Goal: Task Accomplishment & Management: Manage account settings

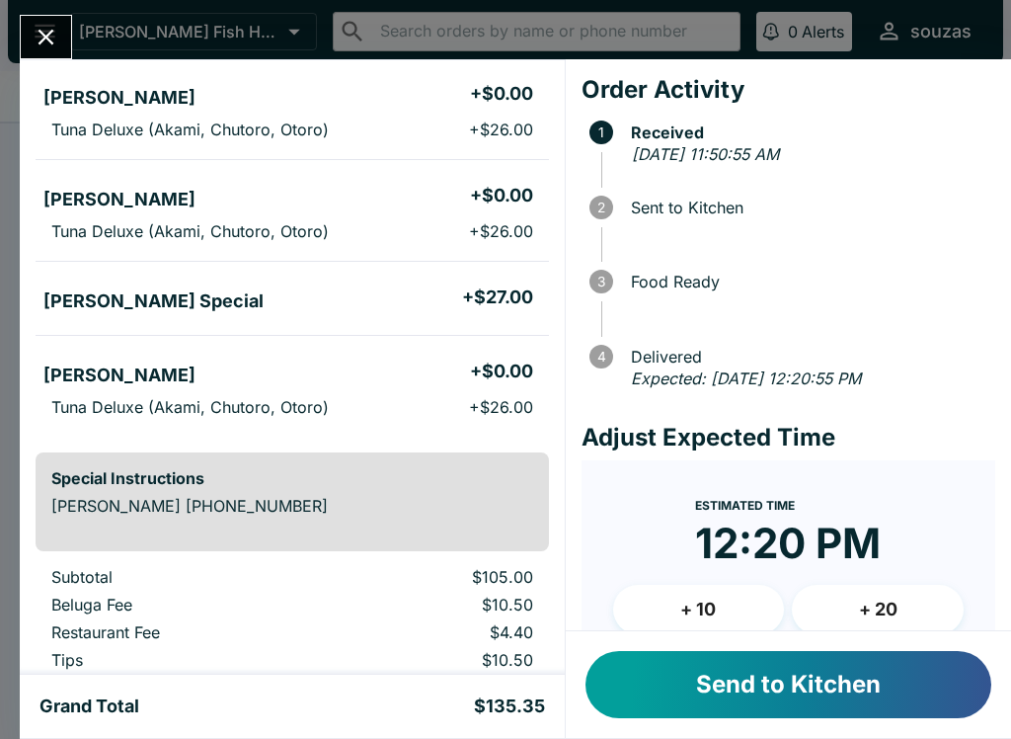
scroll to position [176, 0]
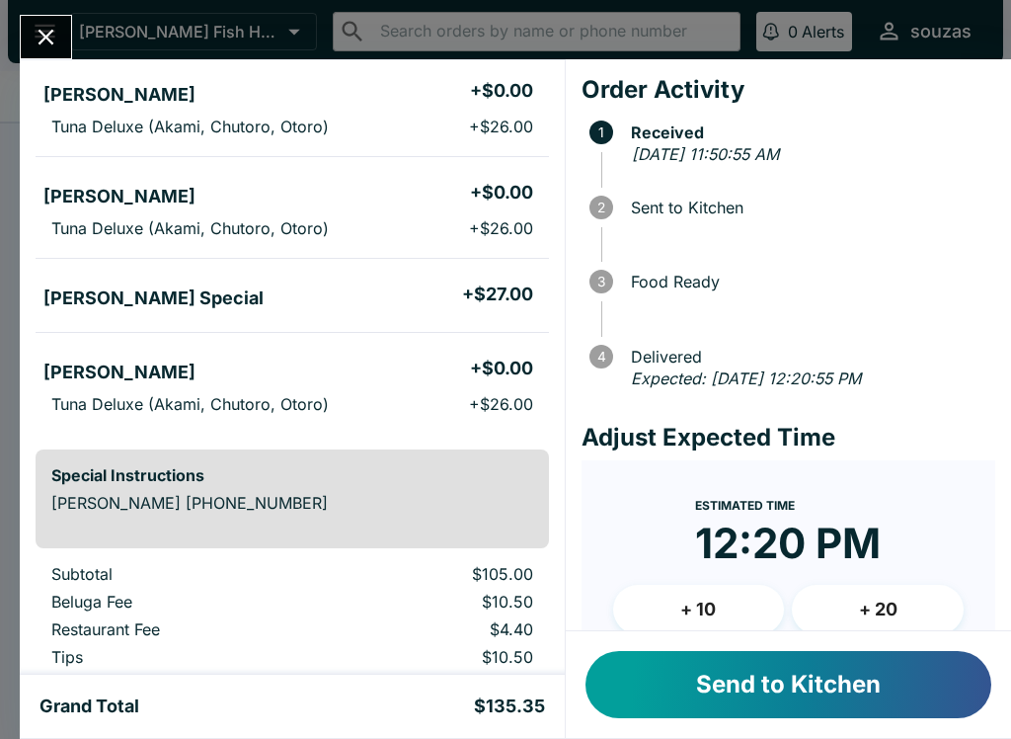
click at [691, 678] on button "Send to Kitchen" at bounding box center [789, 684] width 406 height 67
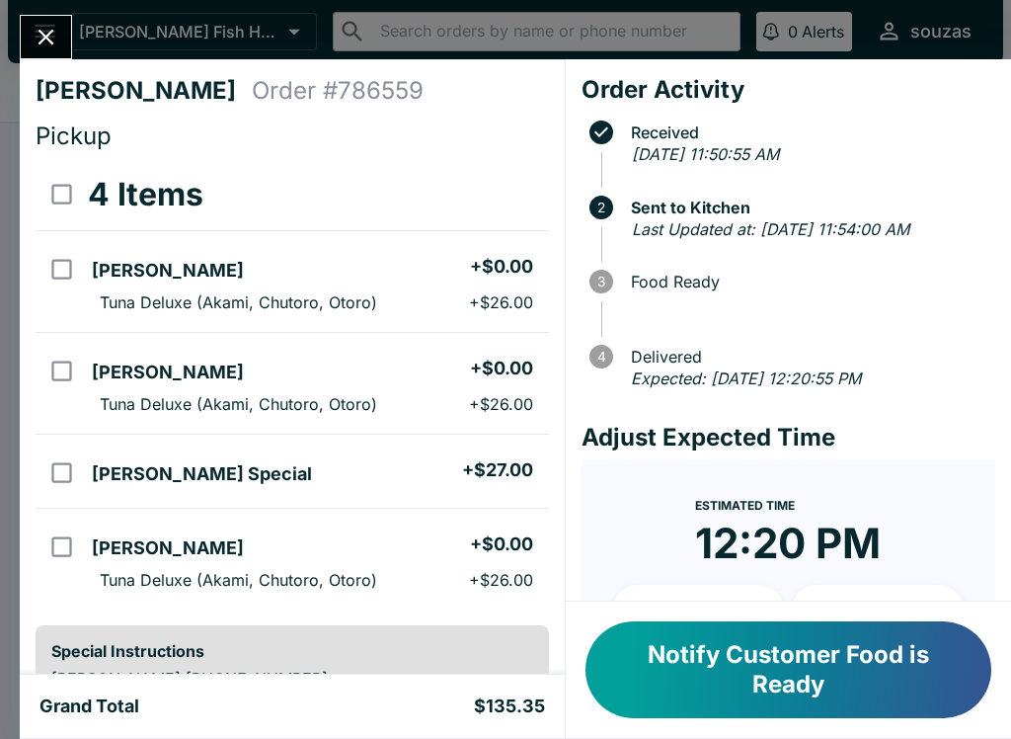
scroll to position [-1, 0]
click at [6, 19] on div "[PERSON_NAME] Order # 786559 Pickup 4 Items Sashimi Donburis + $0.00 Tuna Delux…" at bounding box center [505, 369] width 1011 height 739
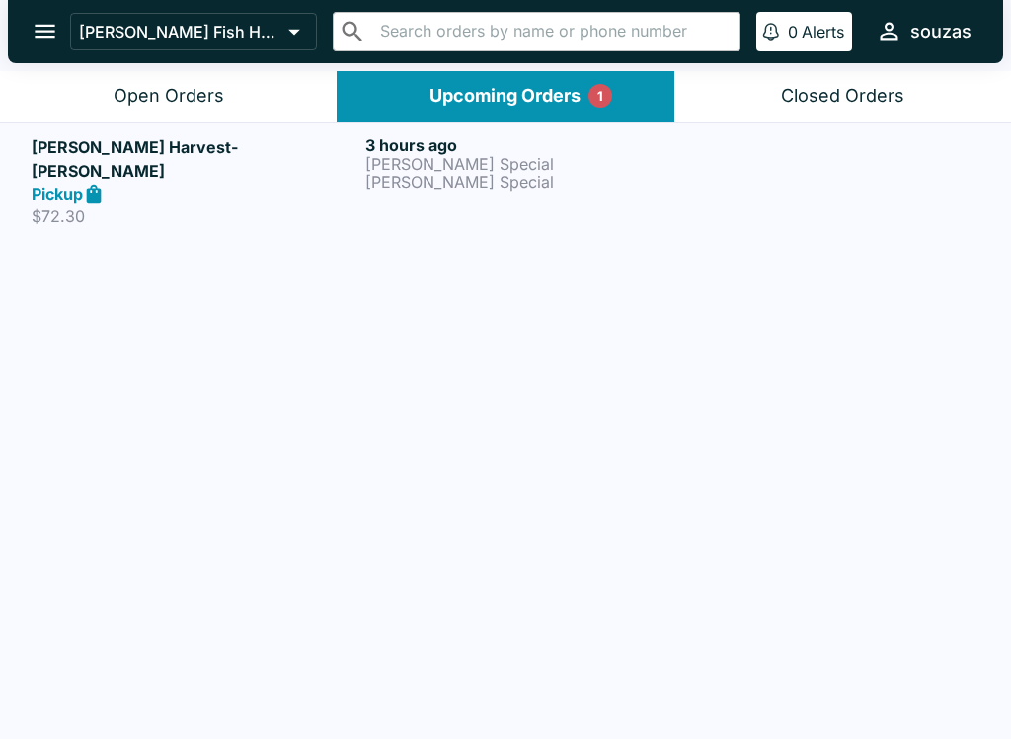
click at [218, 81] on button "Open Orders" at bounding box center [168, 96] width 337 height 50
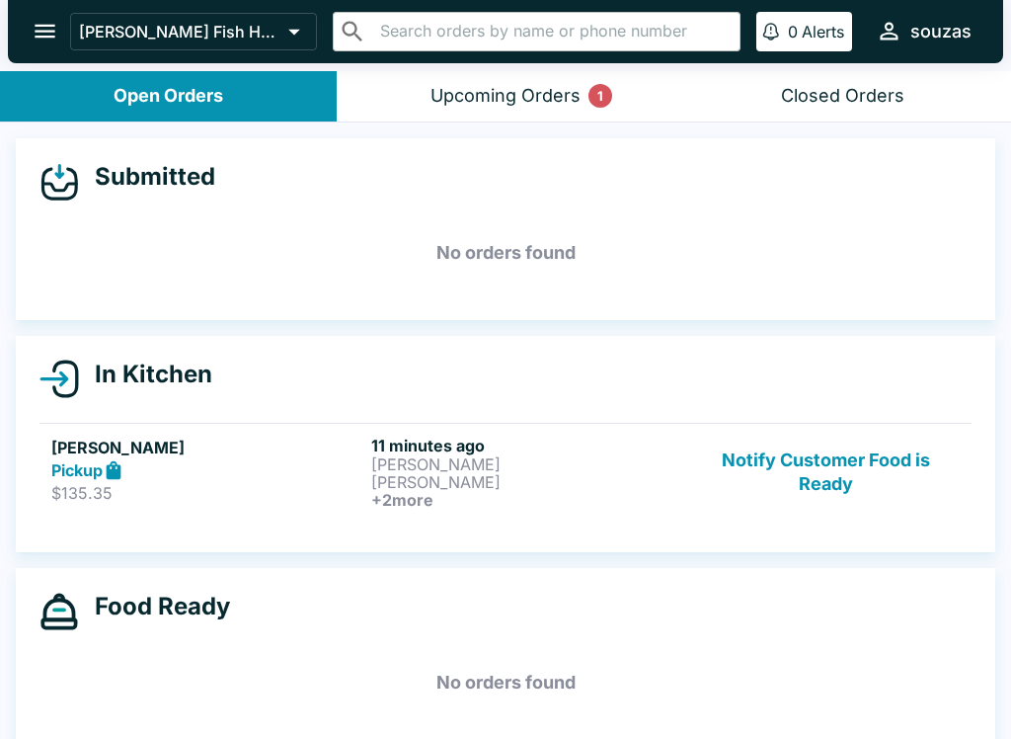
click at [259, 465] on div "Pickup" at bounding box center [207, 470] width 312 height 23
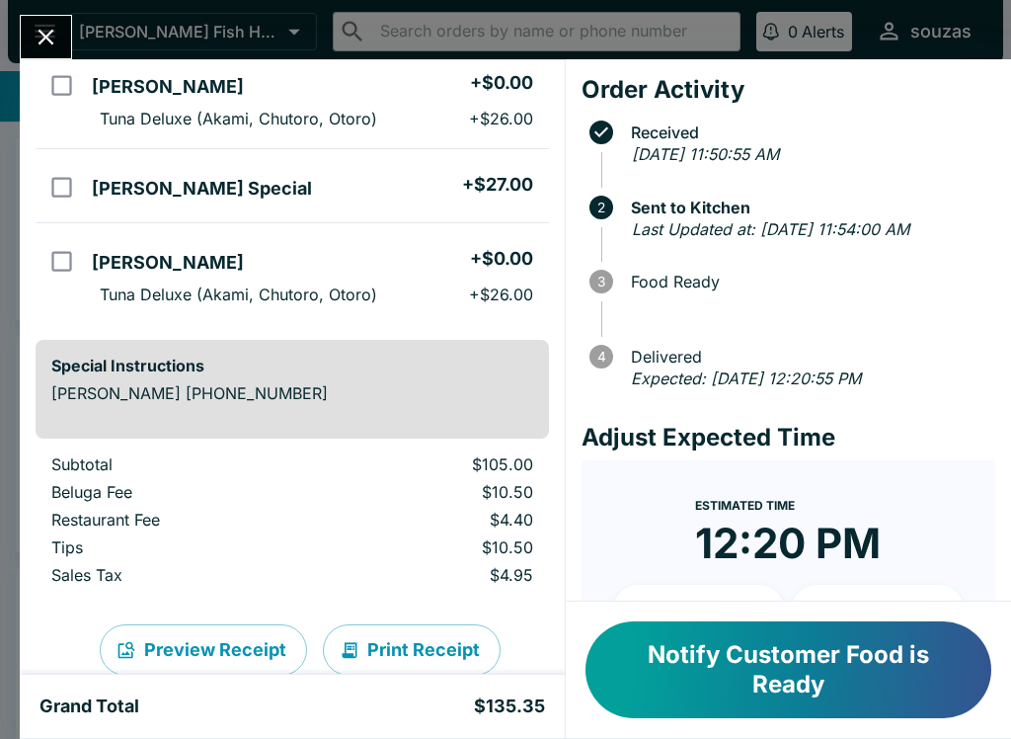
scroll to position [290, 0]
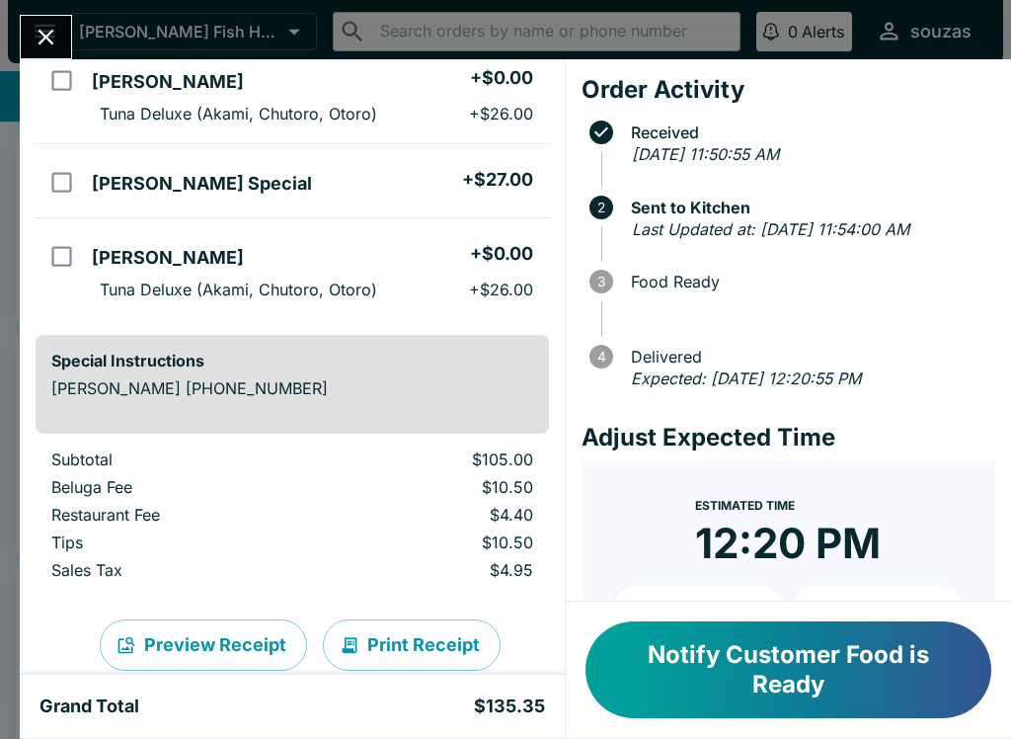
click at [438, 344] on div "Special Instructions [PERSON_NAME] [PHONE_NUMBER]" at bounding box center [292, 384] width 513 height 99
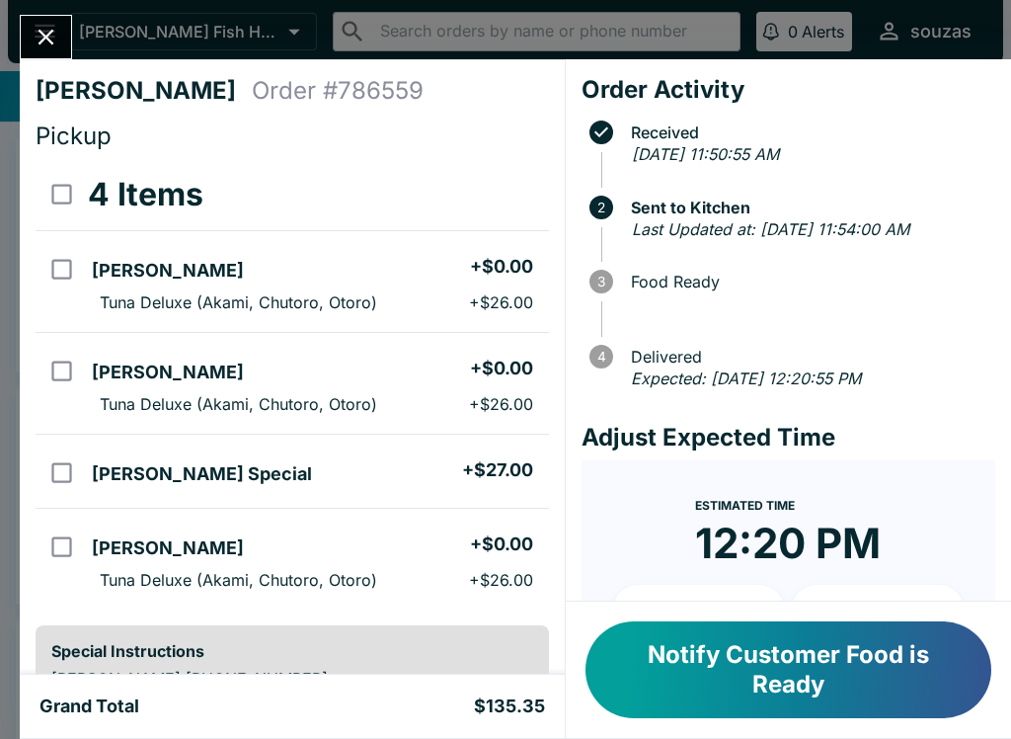
scroll to position [0, 0]
click at [686, 640] on button "Notify Customer Food is Ready" at bounding box center [789, 669] width 406 height 97
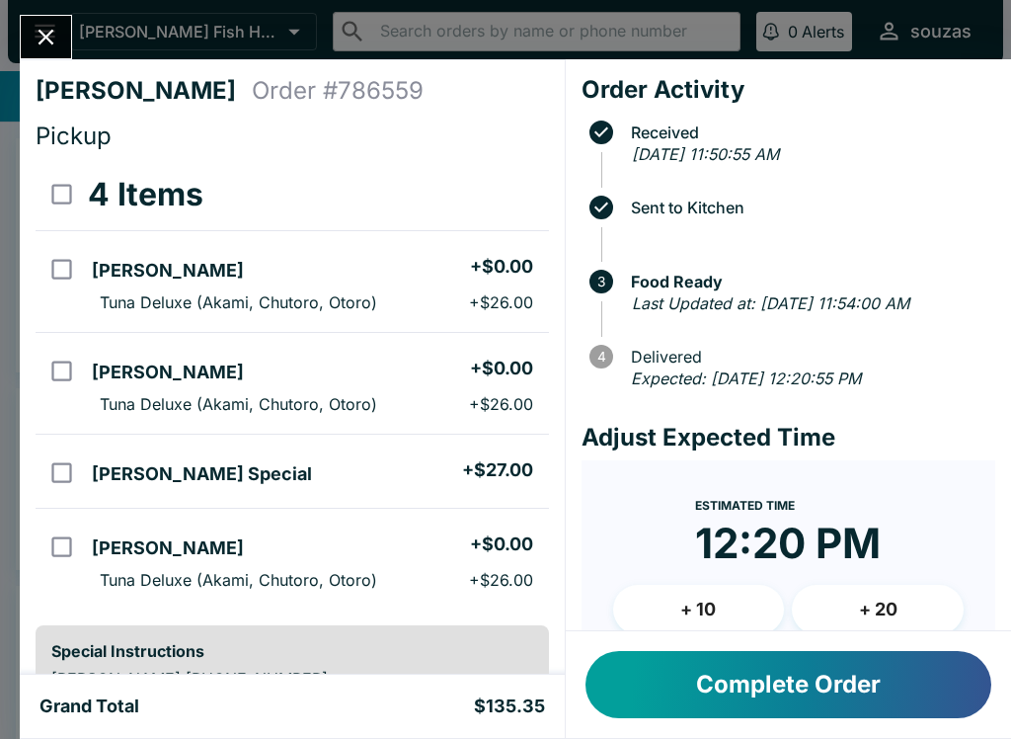
click at [713, 678] on button "Complete Order" at bounding box center [789, 684] width 406 height 67
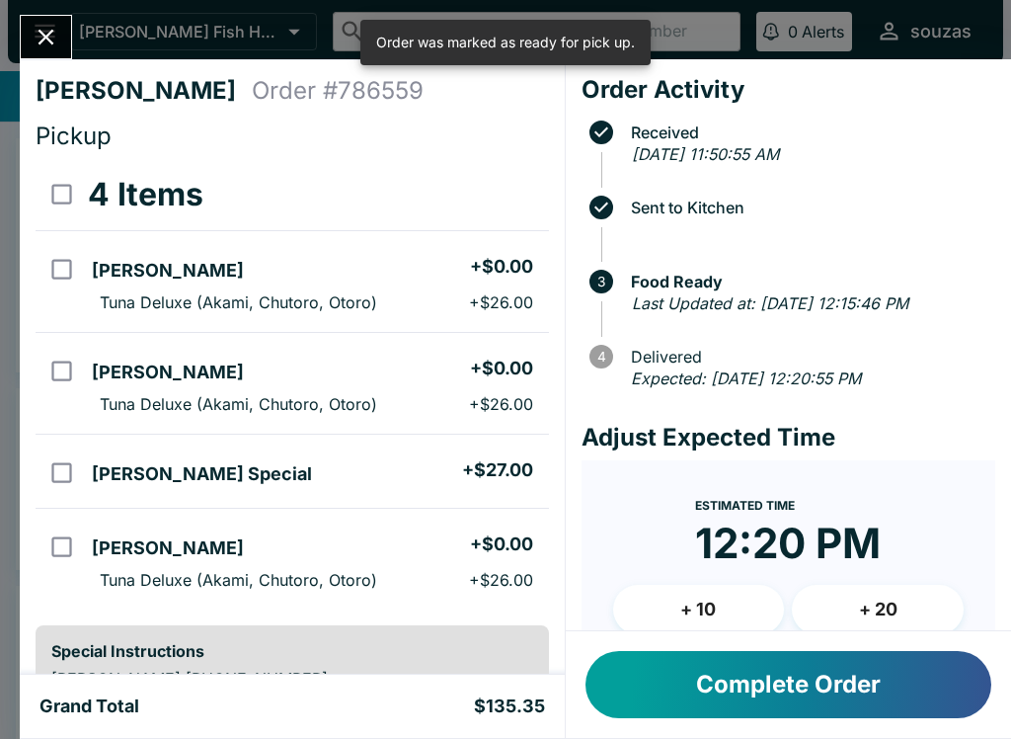
click at [668, 689] on button "Complete Order" at bounding box center [789, 684] width 406 height 67
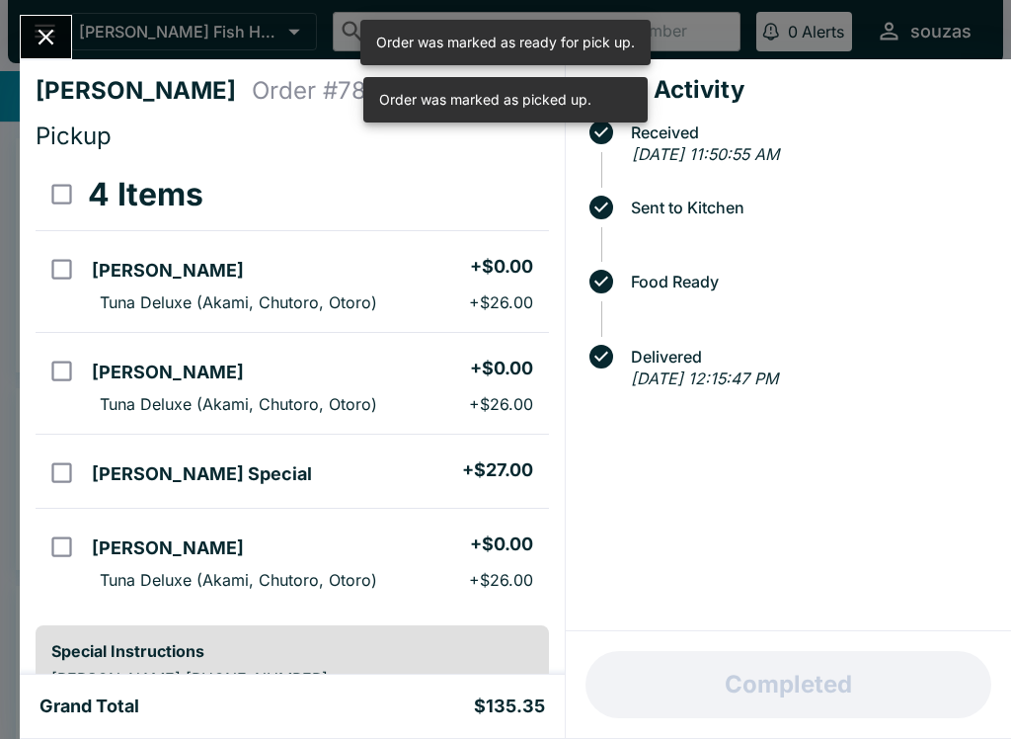
click at [44, 40] on icon "Close" at bounding box center [47, 38] width 16 height 16
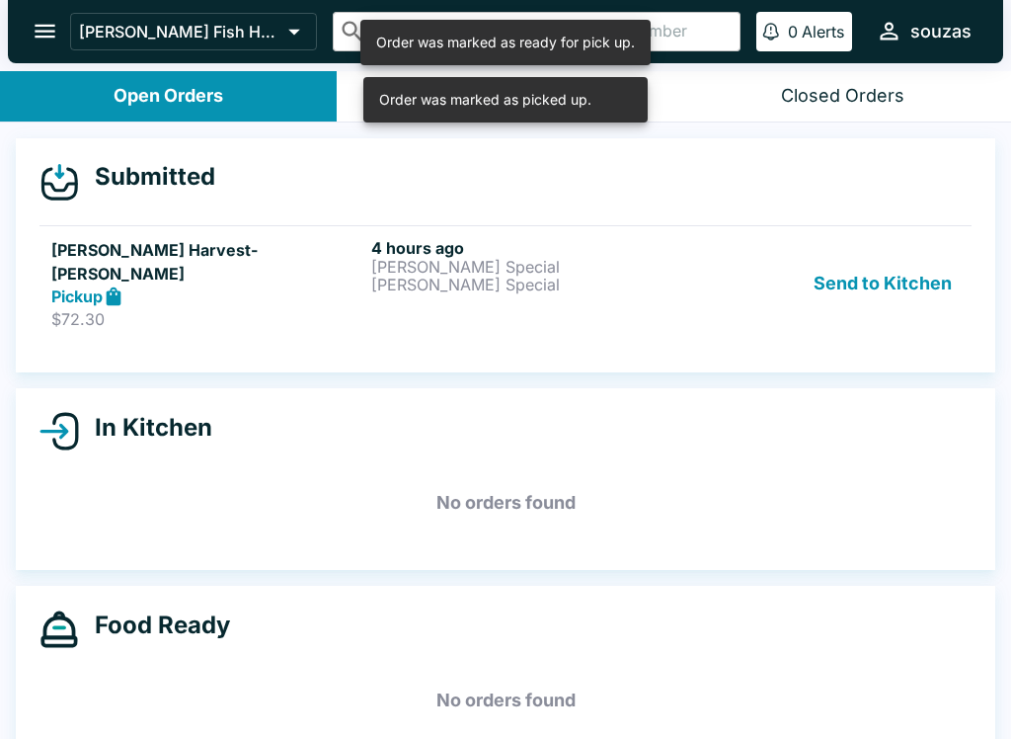
click at [380, 307] on link "TJ Harvest-[PERSON_NAME] Pickup $72.30 4 hours ago [PERSON_NAME] Special [PERSO…" at bounding box center [505, 283] width 932 height 117
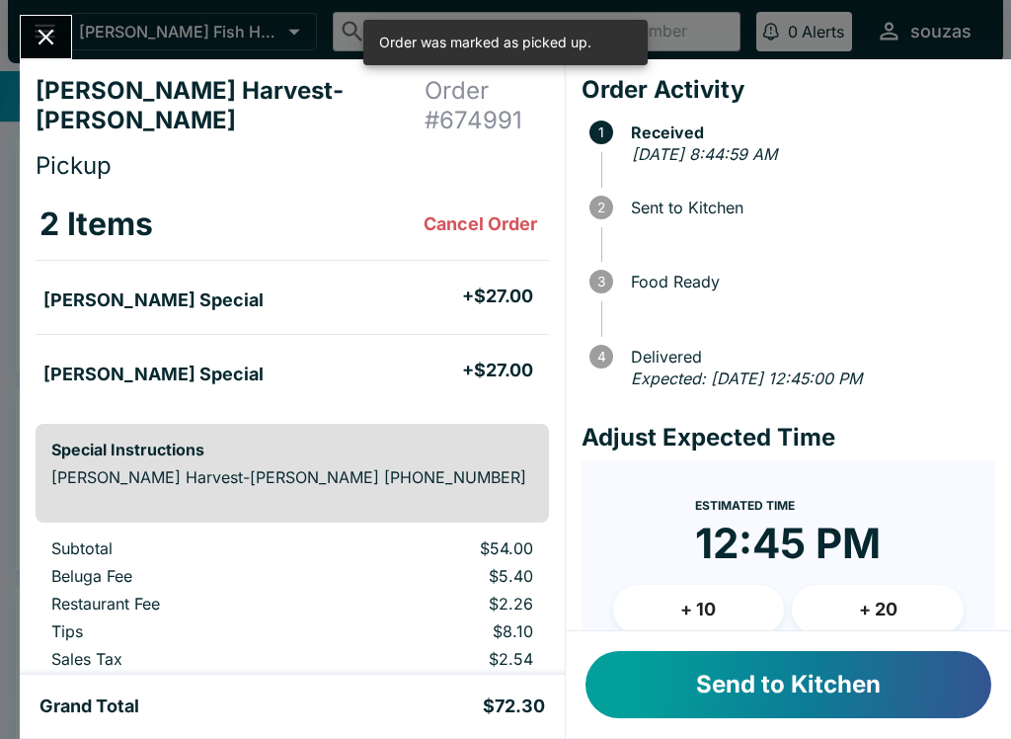
click at [805, 697] on button "Send to Kitchen" at bounding box center [789, 684] width 406 height 67
